Goal: Information Seeking & Learning: Learn about a topic

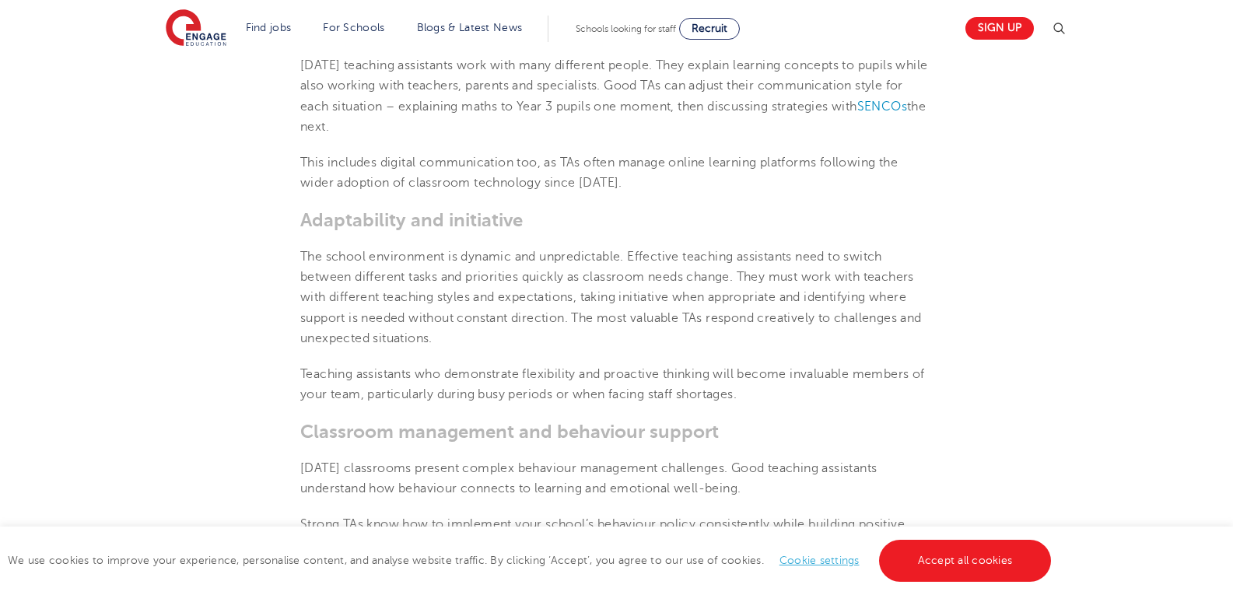
scroll to position [778, 0]
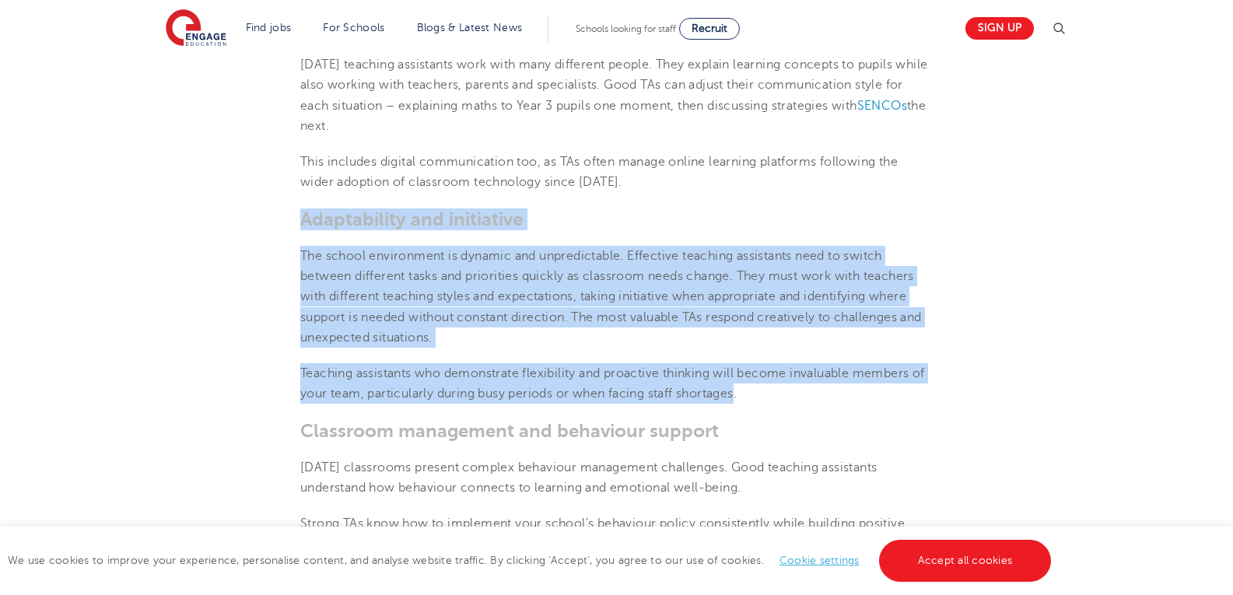
drag, startPoint x: 301, startPoint y: 218, endPoint x: 741, endPoint y: 397, distance: 475.1
copy section "Adaptability and initiative The school environment is dynamic and unpredictable…"
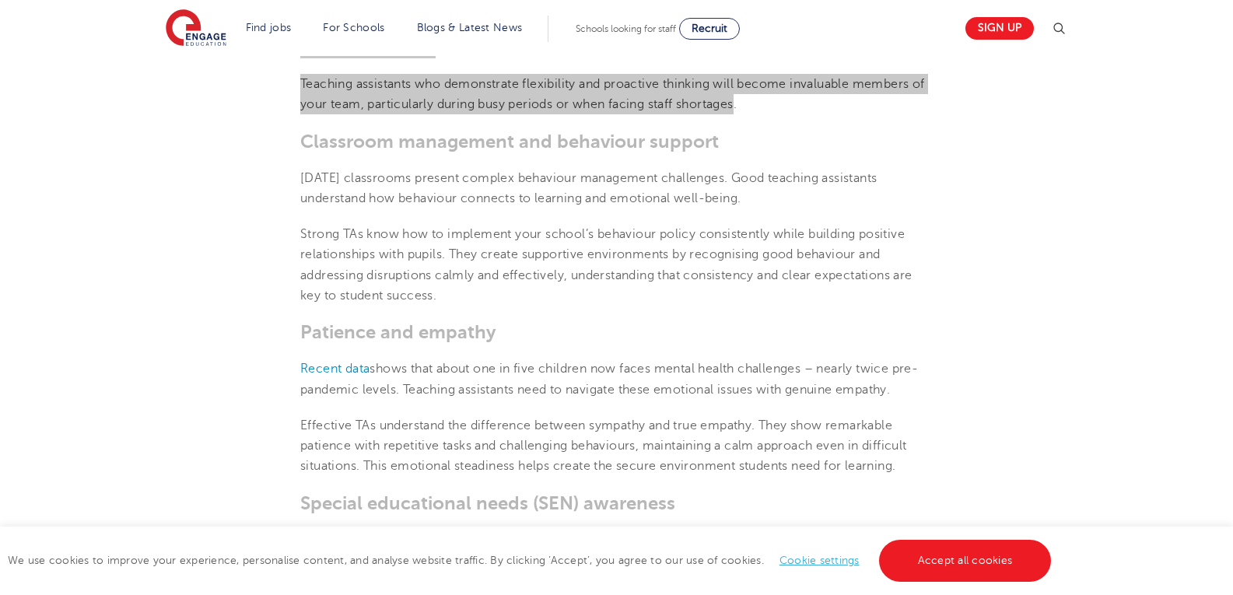
scroll to position [1089, 0]
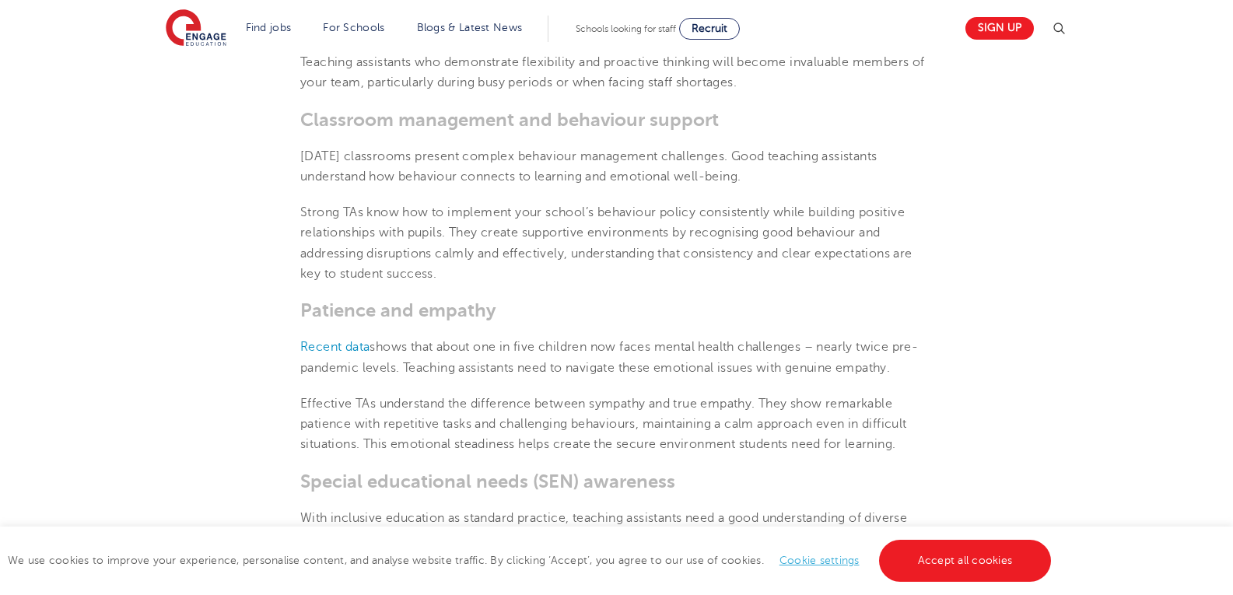
click at [298, 117] on section "[DATE] Top teaching assistant skills and qualities schools should prioritise wh…" at bounding box center [616, 366] width 943 height 2050
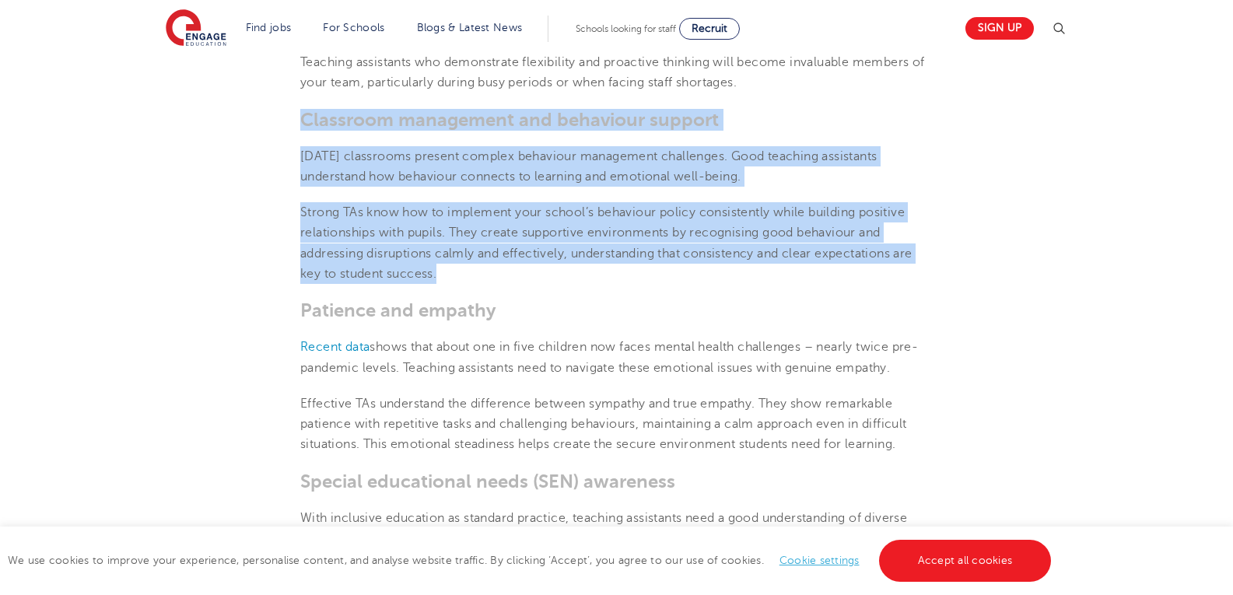
drag, startPoint x: 301, startPoint y: 118, endPoint x: 465, endPoint y: 268, distance: 222.4
click at [465, 268] on section "[DATE] Top teaching assistant skills and qualities schools should prioritise wh…" at bounding box center [616, 366] width 943 height 2050
copy section "Classroom management and behaviour support [DATE] classrooms present complex be…"
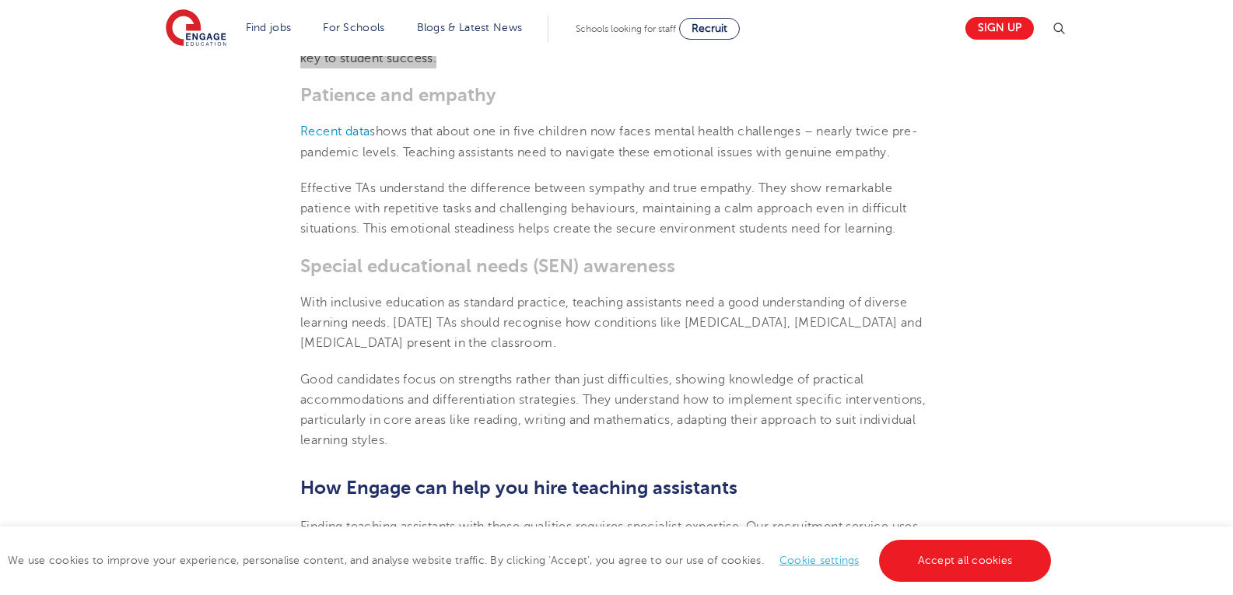
scroll to position [1322, 0]
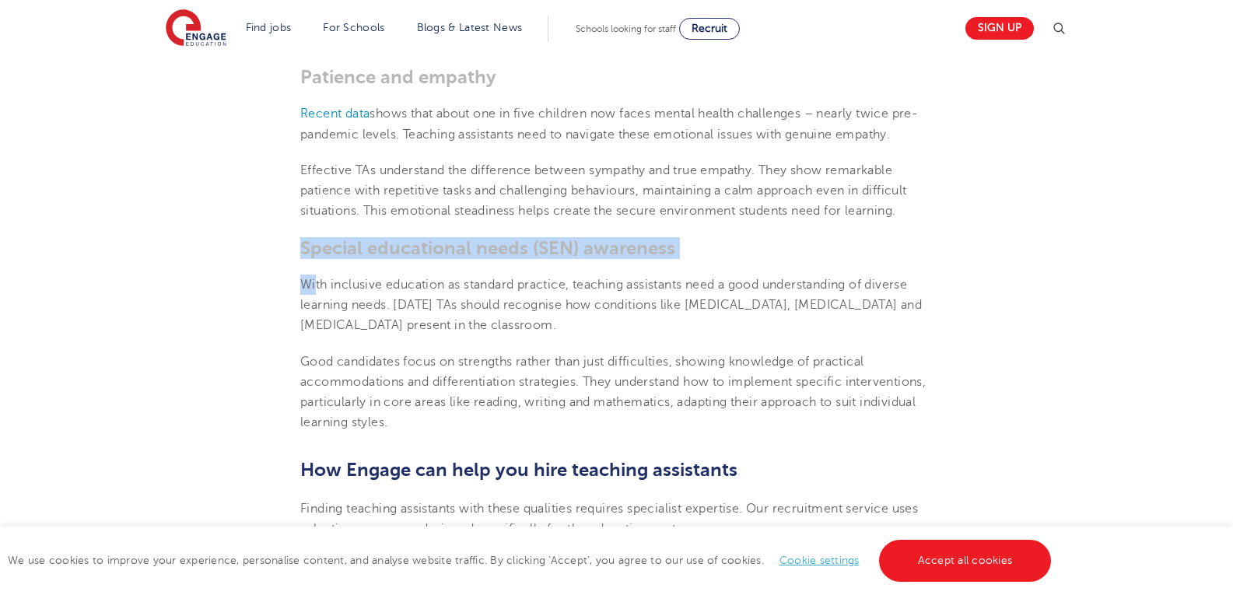
drag, startPoint x: 296, startPoint y: 250, endPoint x: 315, endPoint y: 288, distance: 42.4
click at [315, 288] on section "[DATE] Top teaching assistant skills and qualities schools should prioritise wh…" at bounding box center [616, 132] width 943 height 2050
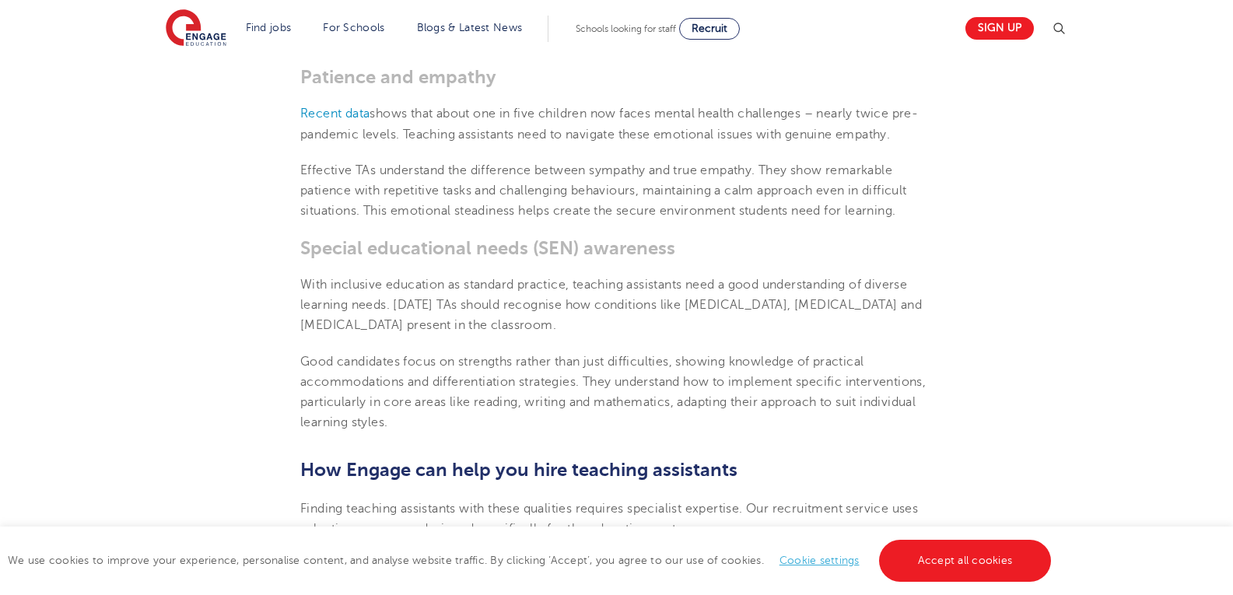
click at [293, 126] on section "[DATE] Top teaching assistant skills and qualities schools should prioritise wh…" at bounding box center [616, 132] width 943 height 2050
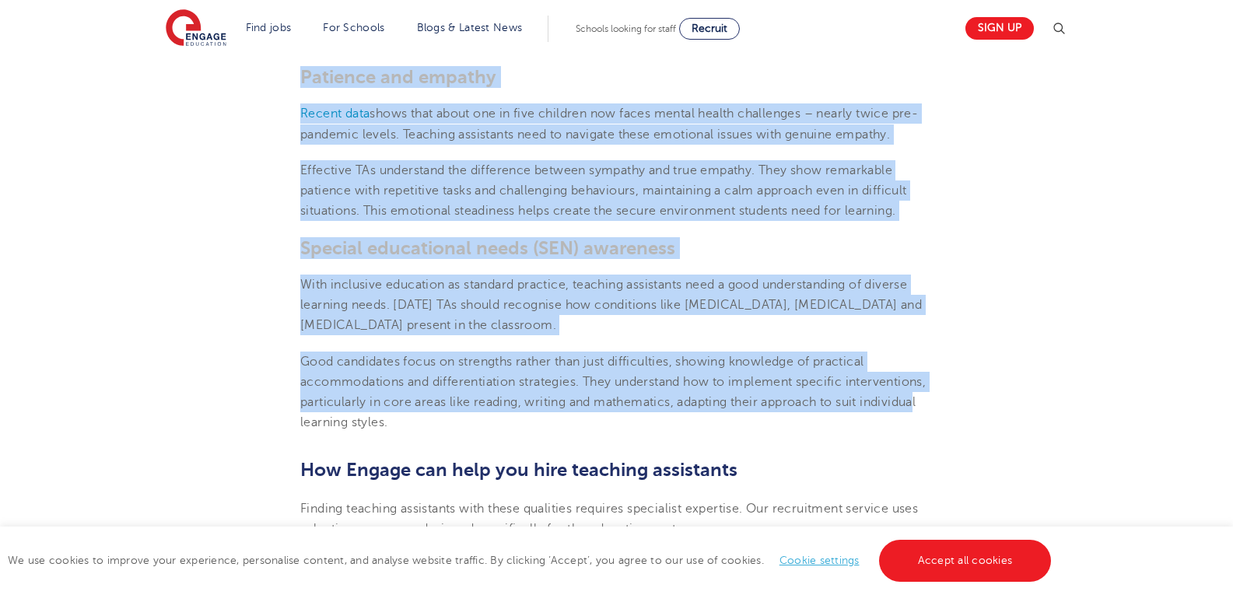
drag, startPoint x: 297, startPoint y: 74, endPoint x: 378, endPoint y: 428, distance: 363.0
click at [378, 428] on section "[DATE] Top teaching assistant skills and qualities schools should prioritise wh…" at bounding box center [616, 132] width 943 height 2050
drag, startPoint x: 379, startPoint y: 394, endPoint x: 366, endPoint y: 236, distance: 157.6
click at [366, 237] on span "Special educational needs (SEN) awareness" at bounding box center [487, 248] width 375 height 22
drag, startPoint x: 299, startPoint y: 78, endPoint x: 514, endPoint y: 423, distance: 406.6
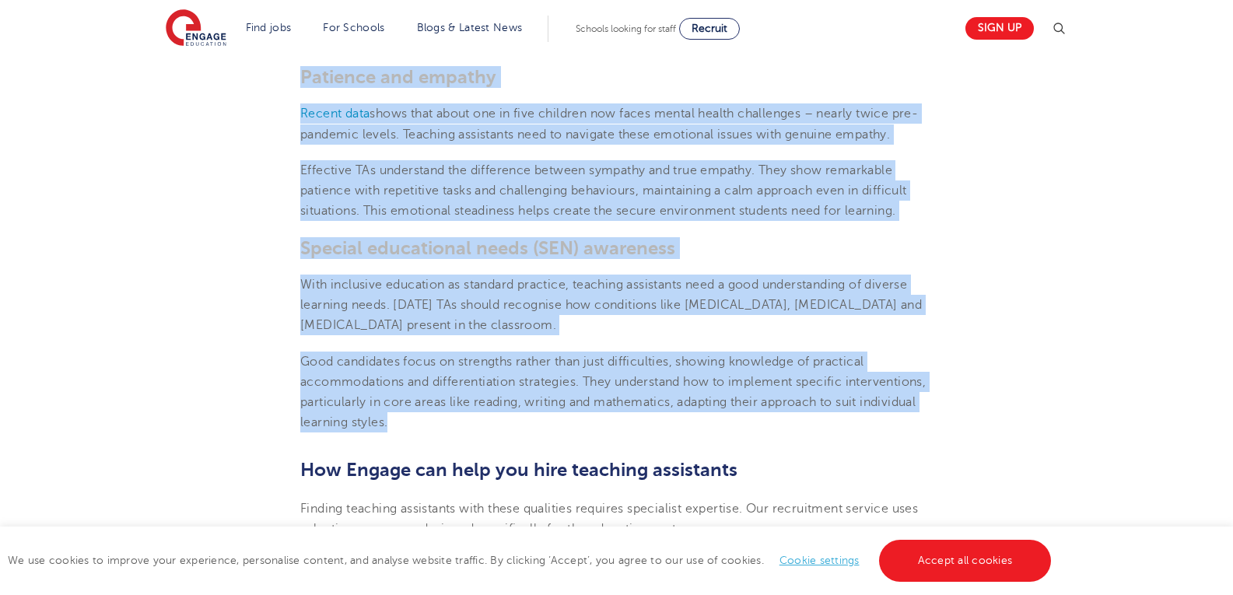
click at [514, 423] on section "[DATE] Top teaching assistant skills and qualities schools should prioritise wh…" at bounding box center [616, 132] width 943 height 2050
copy section "Loremips dol sitamet Consec adip elits doei tempo inc ut labo etdolore mag aliq…"
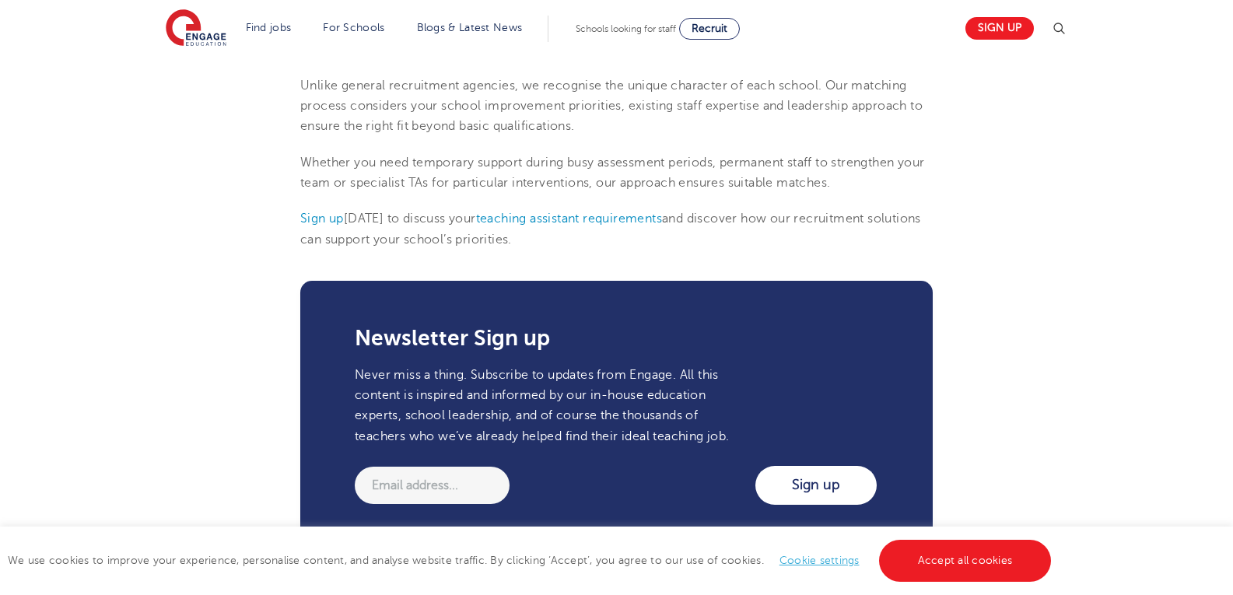
scroll to position [1866, 0]
